Goal: Information Seeking & Learning: Learn about a topic

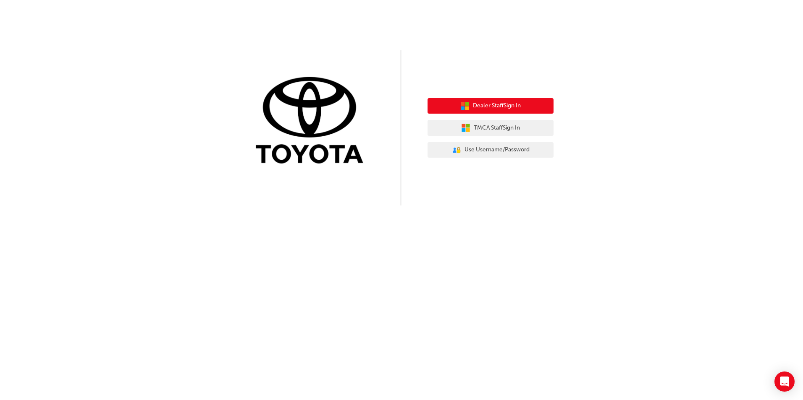
click at [489, 107] on span "Dealer Staff Sign In" at bounding box center [497, 106] width 48 height 10
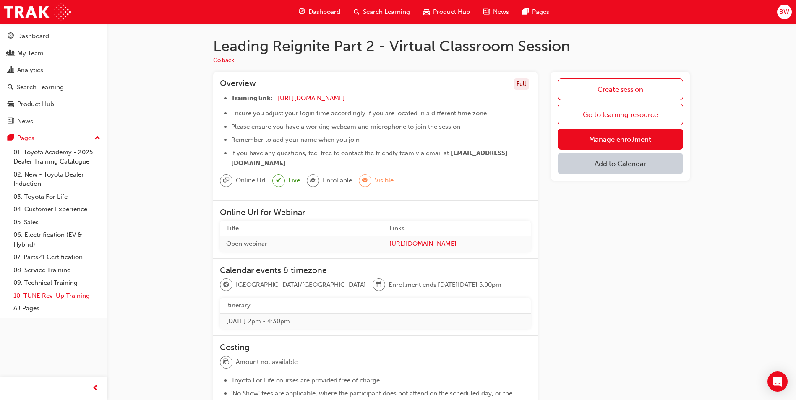
click at [44, 298] on link "10. TUNE Rev-Up Training" at bounding box center [57, 296] width 94 height 13
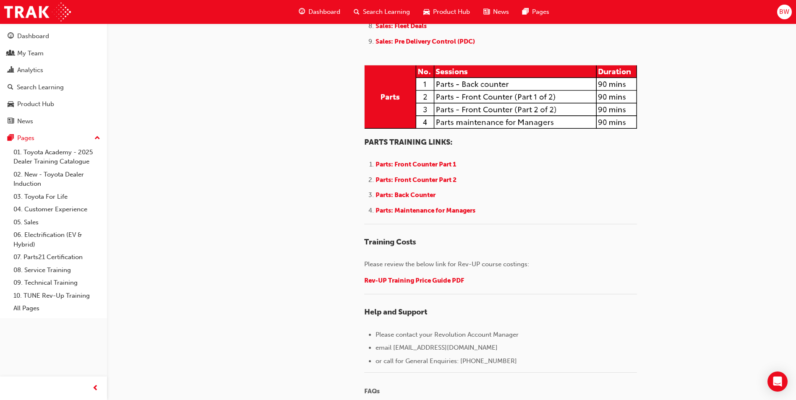
scroll to position [1049, 0]
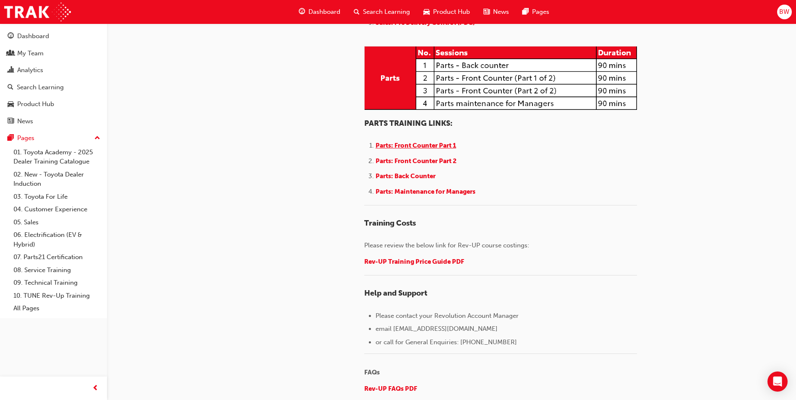
click at [383, 149] on span "Parts: Front Counter Part 1" at bounding box center [416, 146] width 81 height 8
